Goal: Transaction & Acquisition: Book appointment/travel/reservation

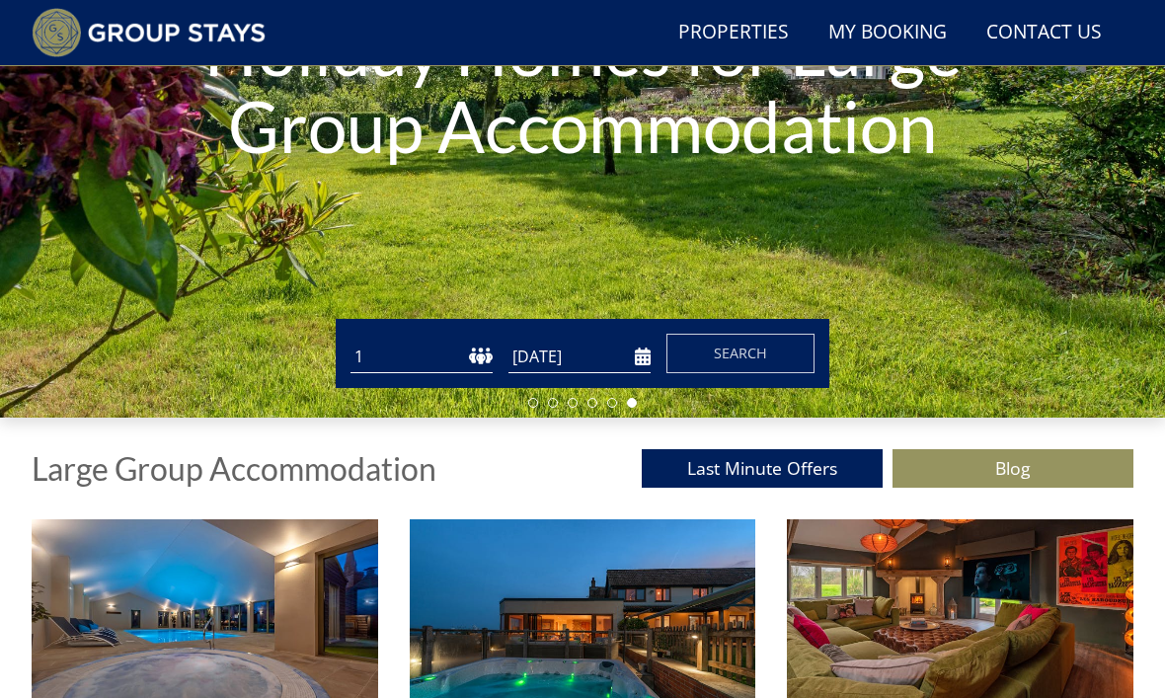
scroll to position [344, 0]
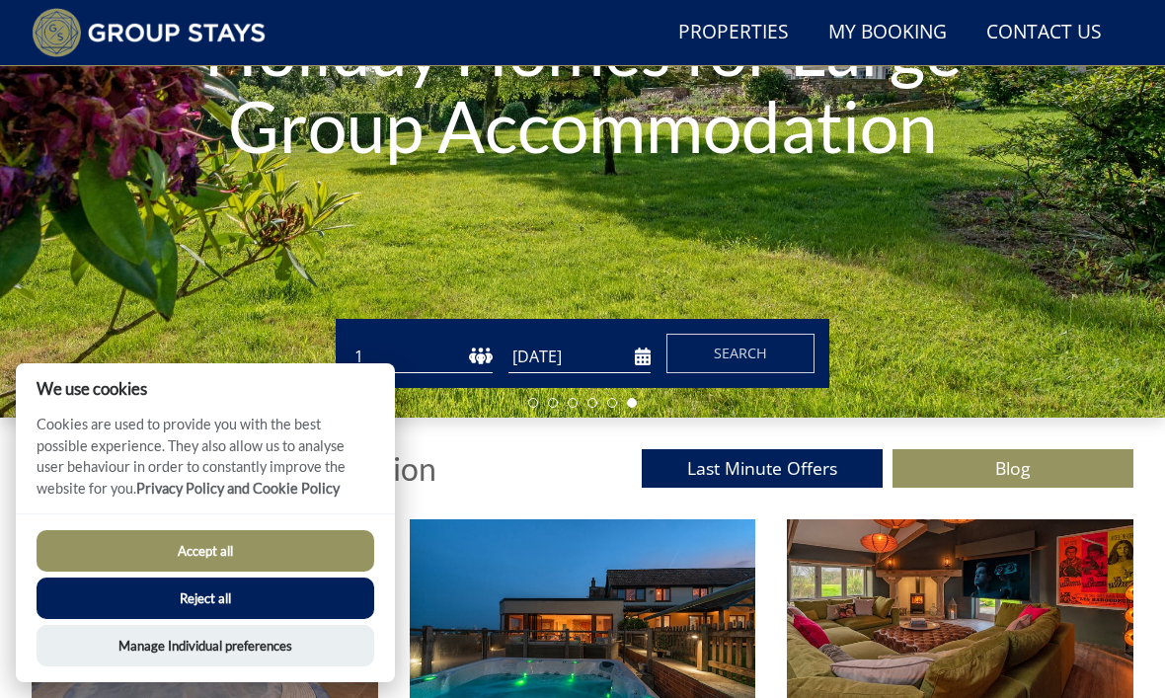
click at [309, 572] on button "Accept all" at bounding box center [206, 550] width 338 height 41
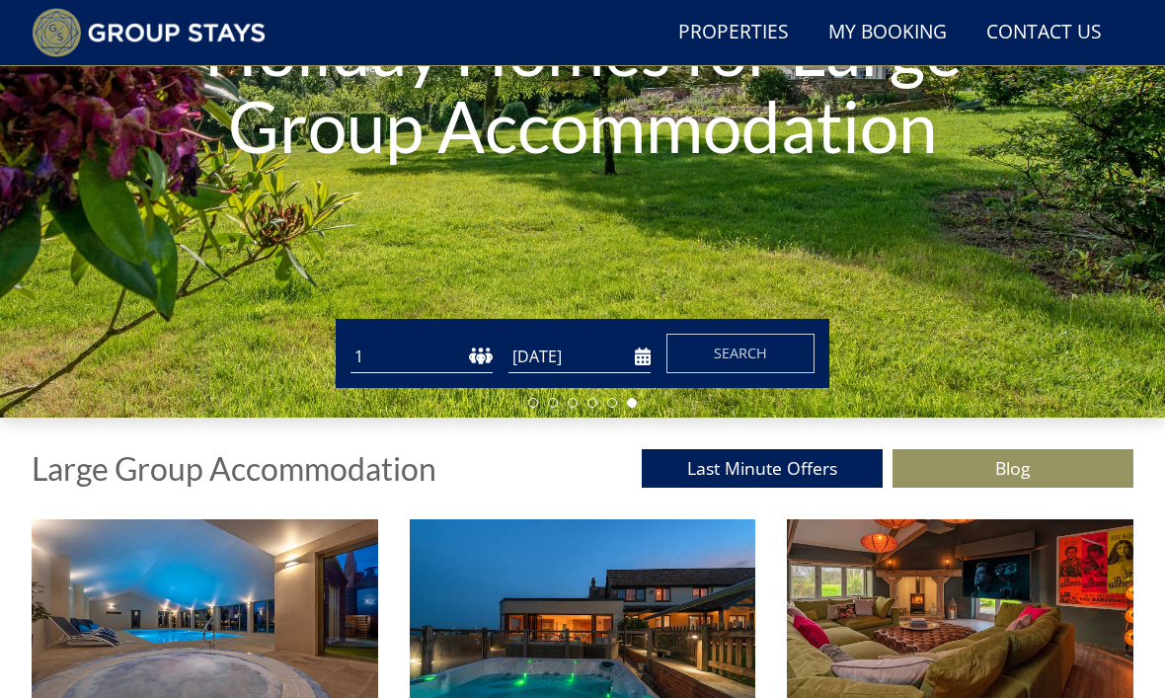
click at [491, 341] on select "1 2 3 4 5 6 7 8 9 10 11 12 13 14 15 16 17 18 19 20 21 22 23 24 25 26 27 28 29 3…" at bounding box center [421, 357] width 142 height 33
select select "10"
click at [648, 341] on input "[DATE]" at bounding box center [579, 357] width 142 height 33
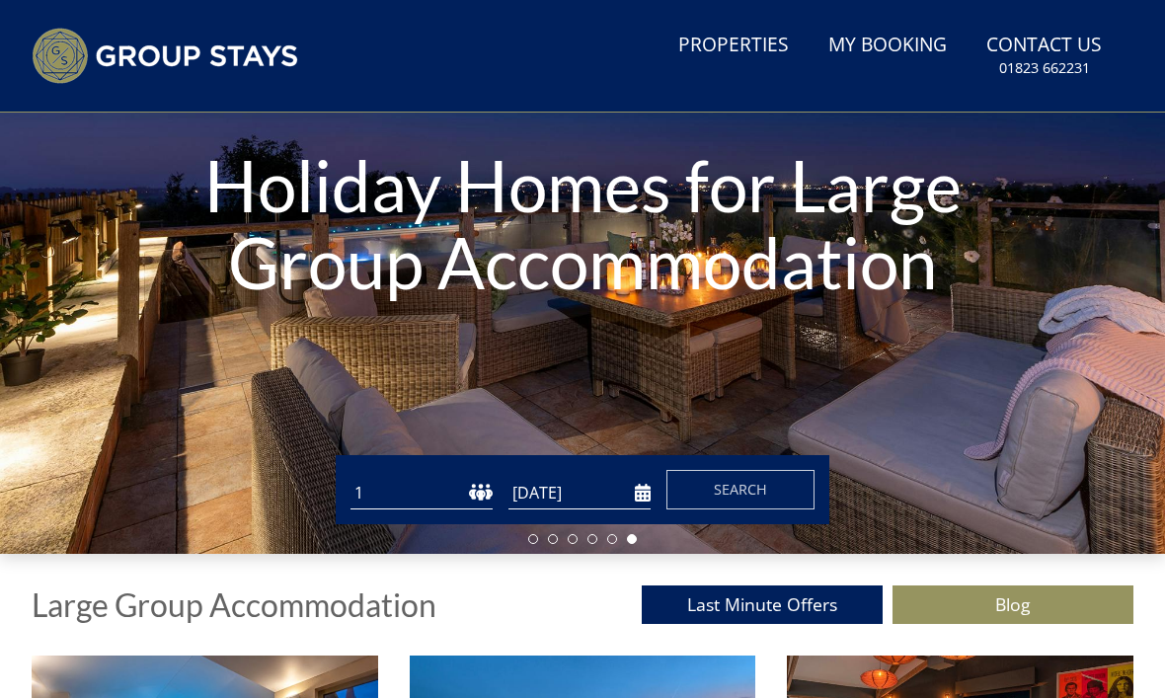
scroll to position [255, 0]
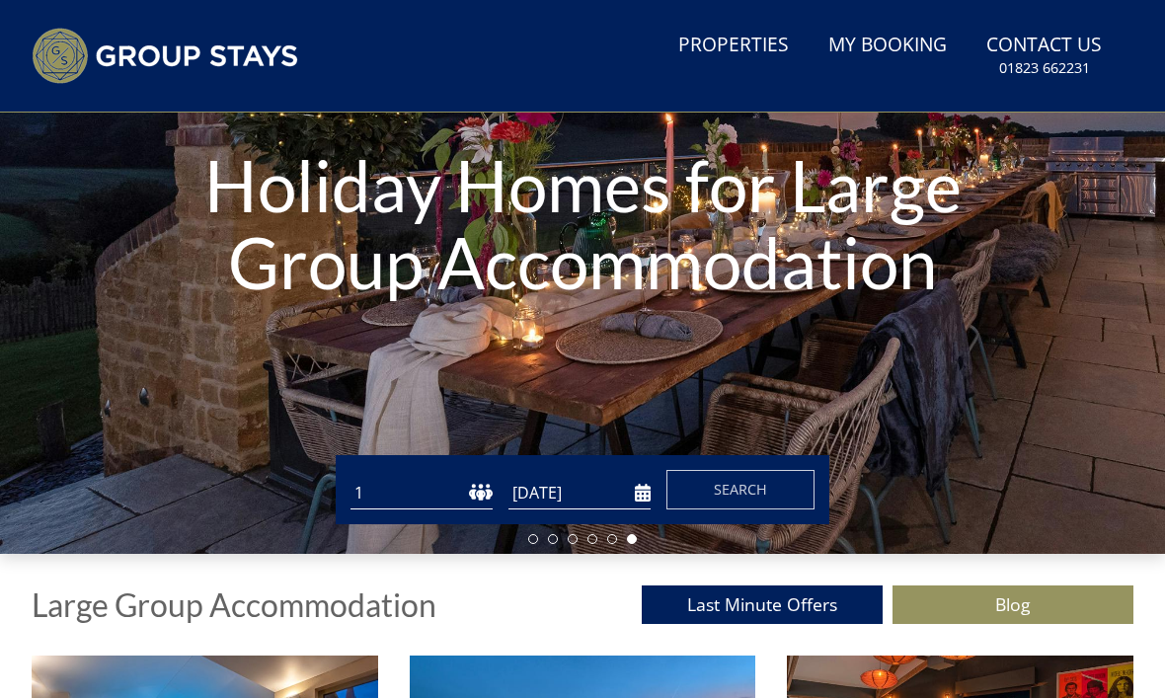
click at [455, 477] on select "1 2 3 4 5 6 7 8 9 10 11 12 13 14 15 16 17 18 19 20 21 22 23 24 25 26 27 28 29 3…" at bounding box center [421, 493] width 142 height 33
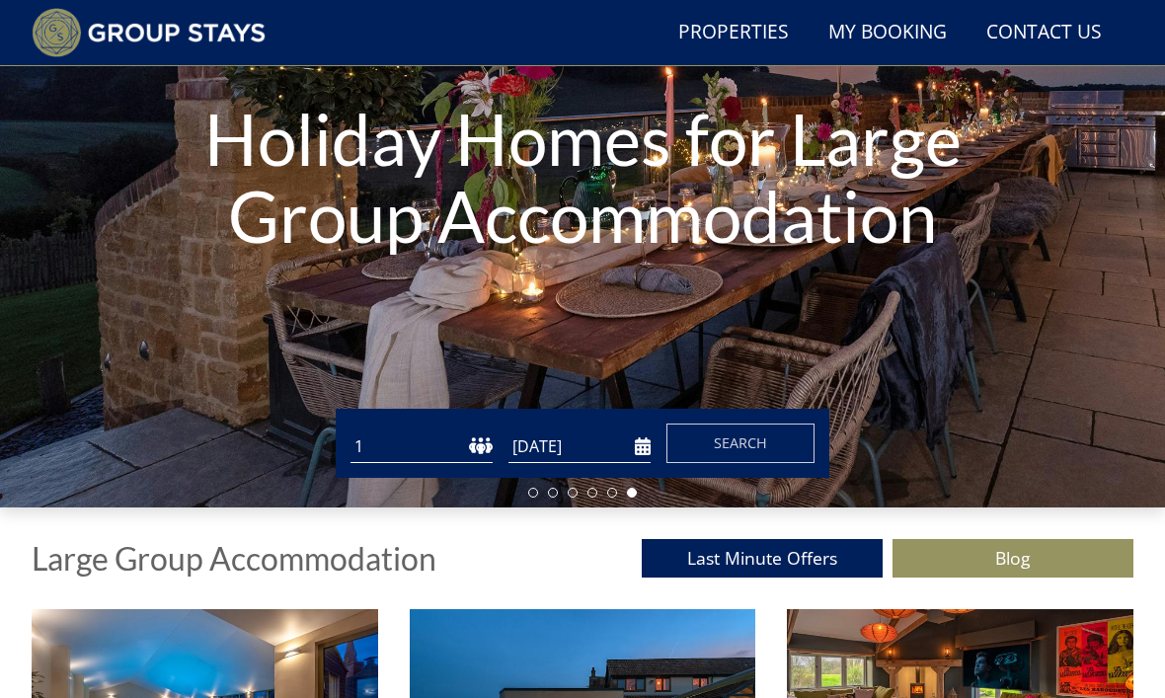
select select "10"
click at [647, 449] on input "[DATE]" at bounding box center [579, 446] width 142 height 33
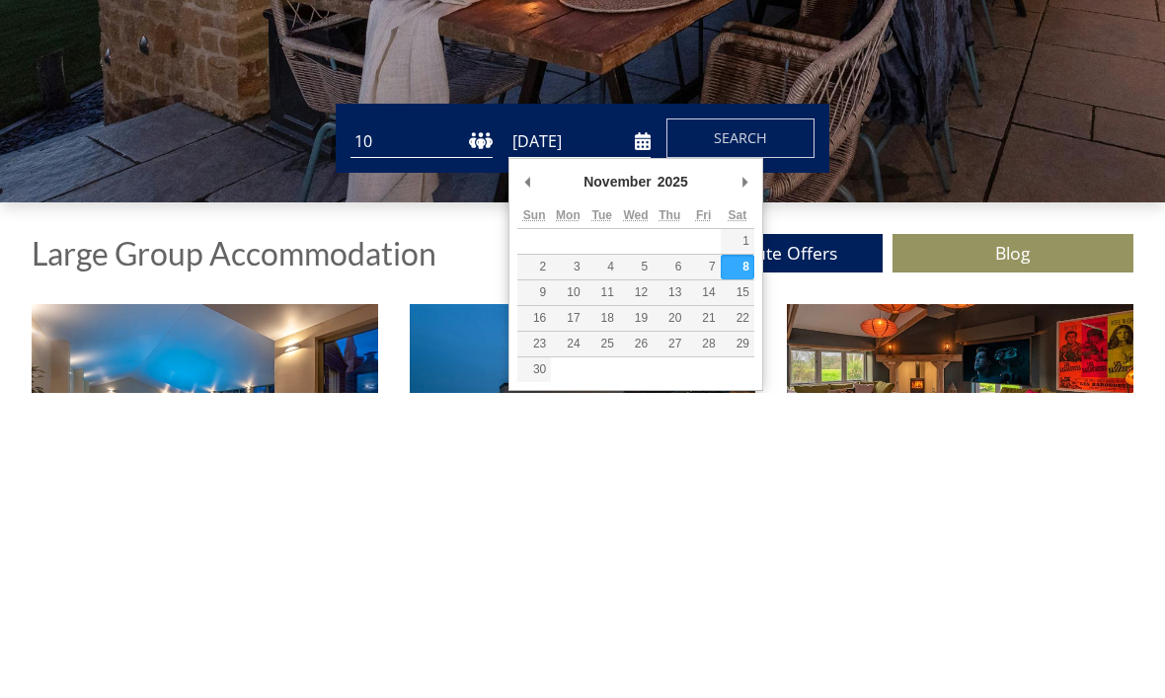
scroll to position [560, 0]
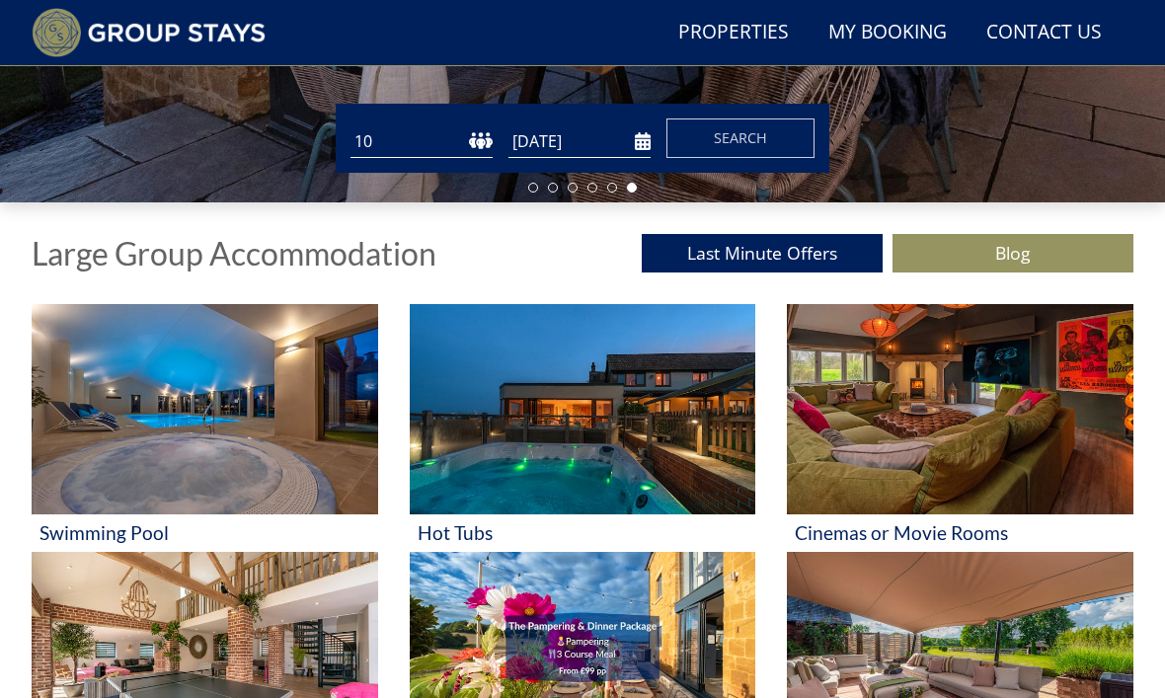
click at [648, 125] on input "[DATE]" at bounding box center [579, 141] width 142 height 33
click at [640, 134] on input "[DATE]" at bounding box center [579, 141] width 142 height 33
click at [647, 131] on input "[DATE]" at bounding box center [579, 141] width 142 height 33
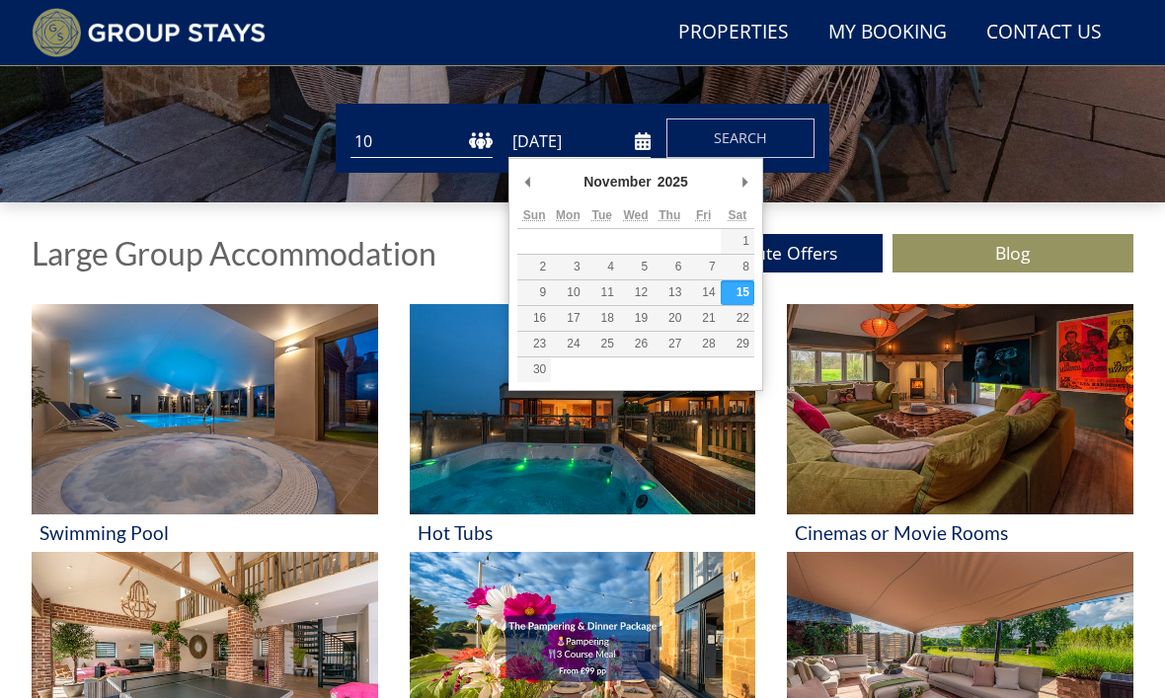
type input "[DATE]"
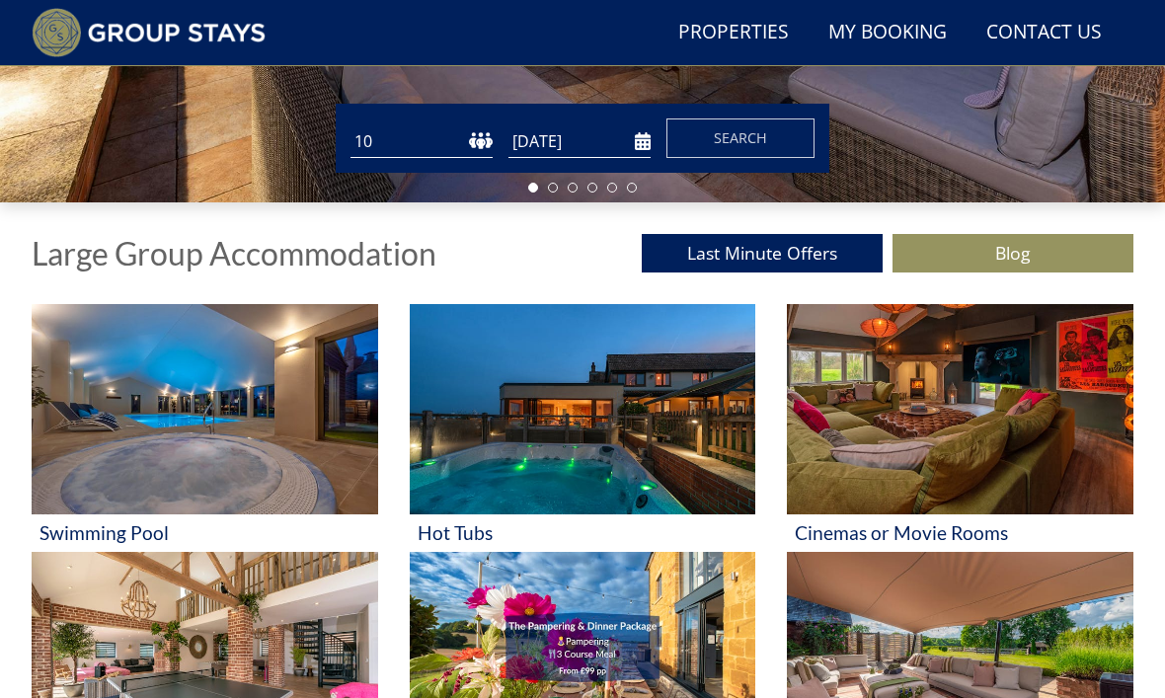
click at [759, 143] on span "Search" at bounding box center [740, 137] width 53 height 19
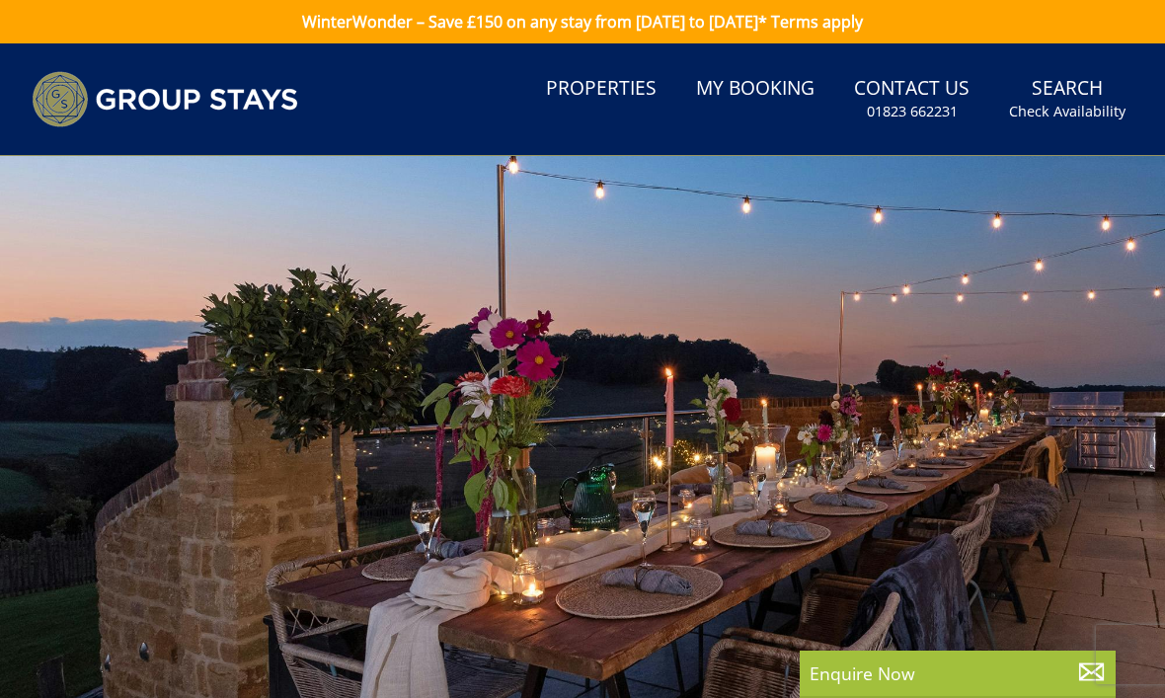
select select "10"
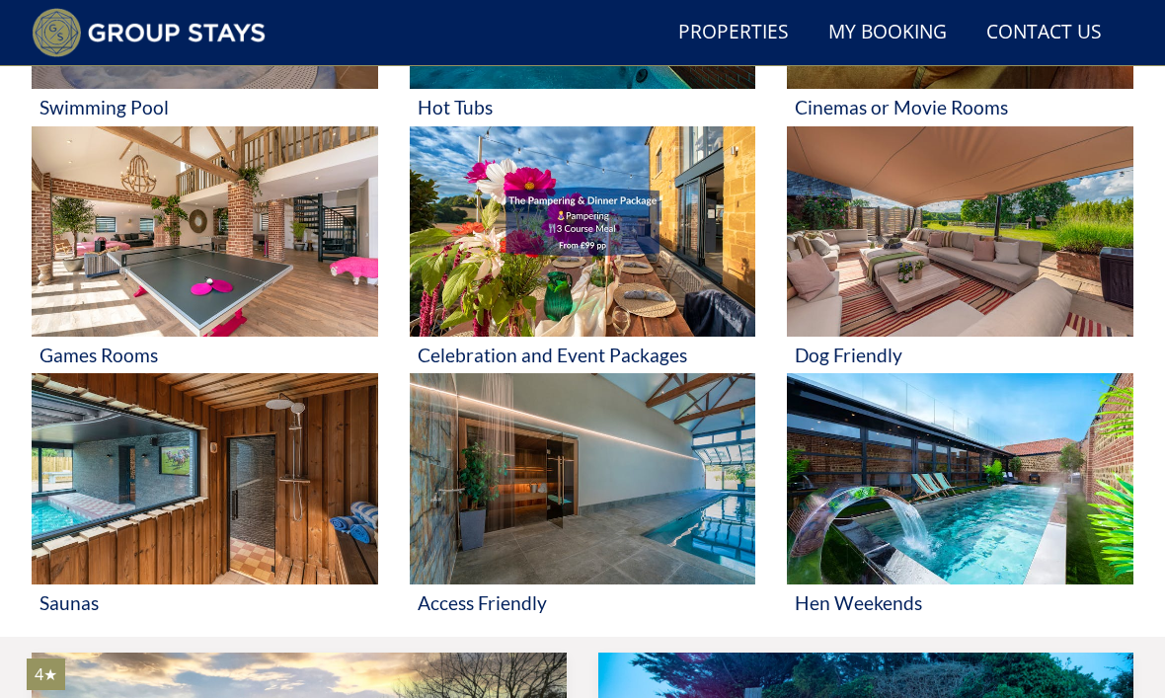
scroll to position [985, 0]
